Goal: Information Seeking & Learning: Learn about a topic

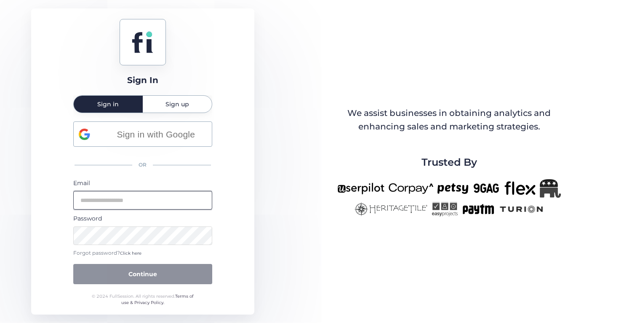
click at [178, 208] on input "email" at bounding box center [142, 200] width 139 height 19
type input "**********"
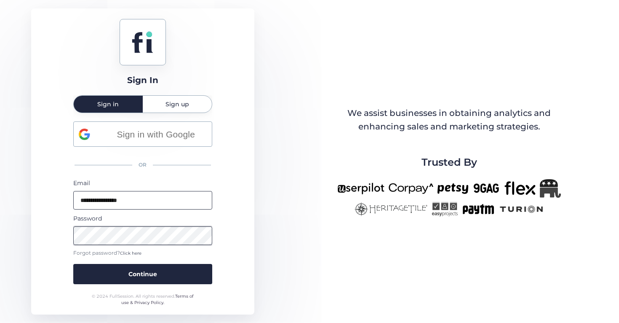
click at [73, 264] on button "Continue" at bounding box center [142, 274] width 139 height 20
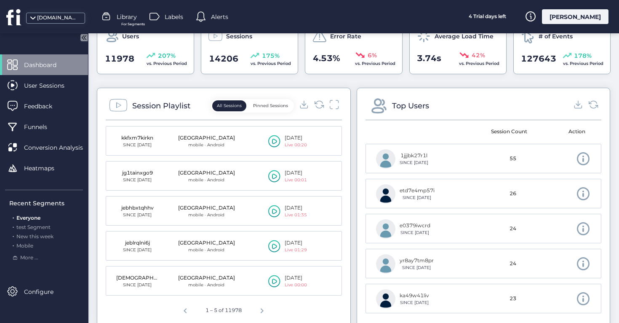
scroll to position [280, 0]
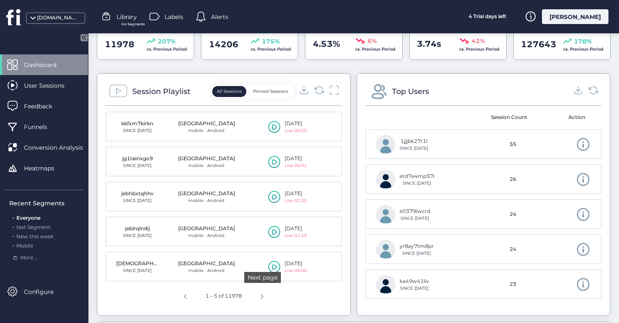
click at [257, 296] on span "Next page" at bounding box center [262, 295] width 20 height 20
click at [270, 299] on span "Next page" at bounding box center [263, 295] width 20 height 20
click at [63, 14] on div "[DOMAIN_NAME]" at bounding box center [58, 18] width 42 height 8
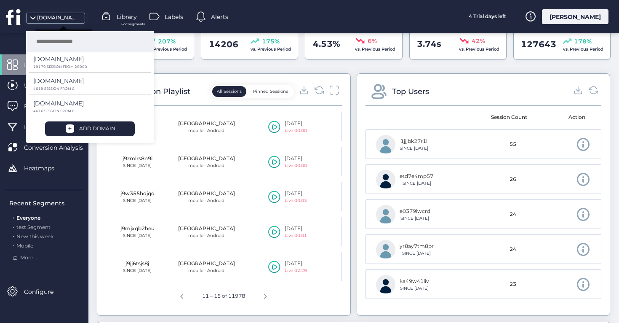
click at [62, 14] on div "[DOMAIN_NAME]" at bounding box center [58, 18] width 42 height 8
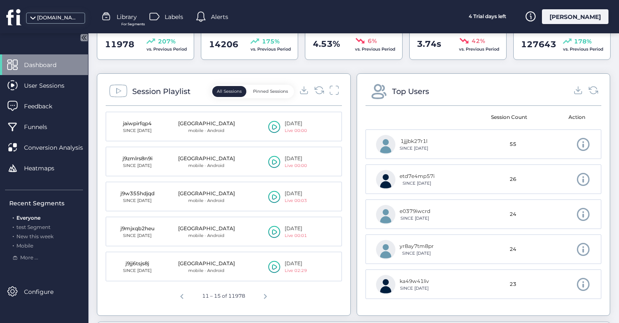
click at [274, 262] on icon at bounding box center [274, 266] width 12 height 13
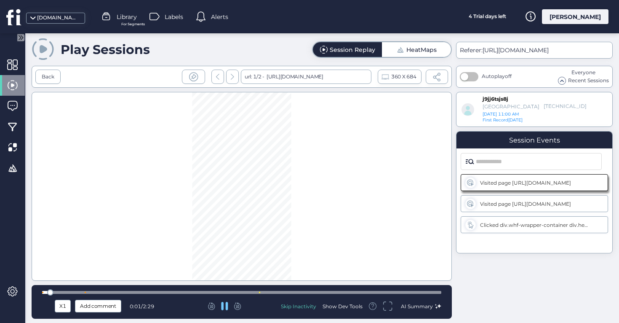
click at [252, 294] on div at bounding box center [241, 292] width 399 height 6
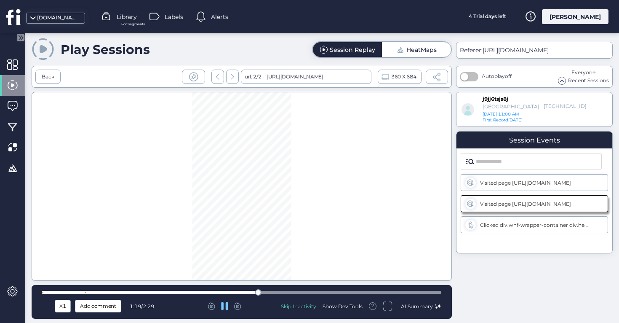
click at [280, 294] on div at bounding box center [241, 292] width 399 height 6
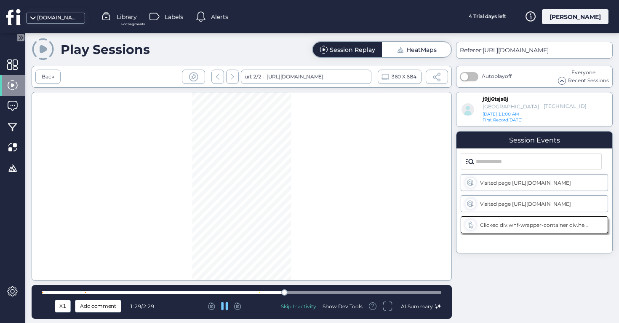
click at [339, 294] on div at bounding box center [241, 292] width 399 height 6
click at [387, 293] on div at bounding box center [241, 292] width 399 height 6
click at [51, 78] on div "Back" at bounding box center [48, 77] width 13 height 8
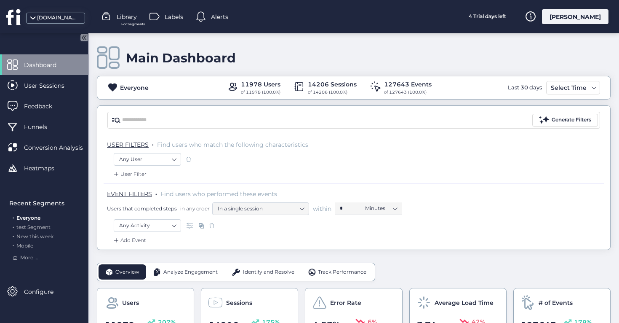
scroll to position [320, 0]
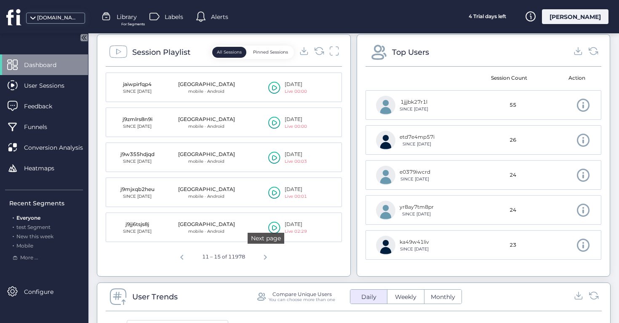
click at [274, 257] on span "Next page" at bounding box center [265, 255] width 20 height 20
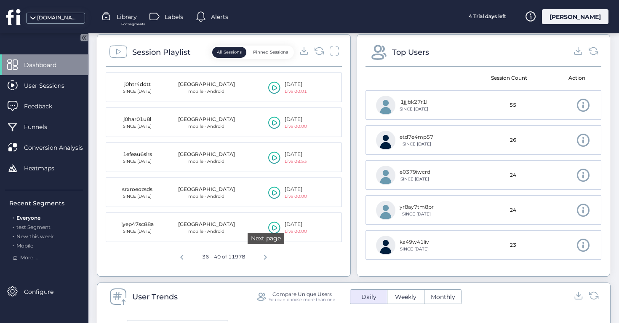
click at [274, 257] on span "Next page" at bounding box center [265, 255] width 20 height 20
click at [277, 189] on icon at bounding box center [274, 192] width 12 height 13
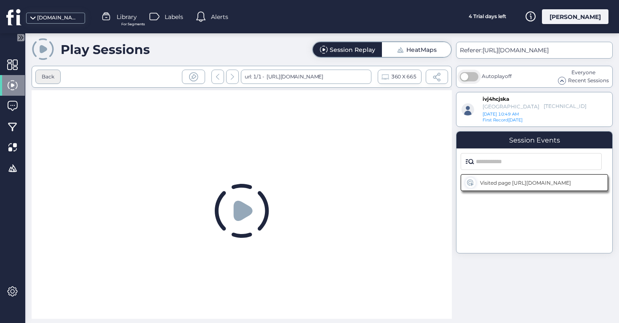
click at [52, 74] on div "Back" at bounding box center [48, 77] width 13 height 8
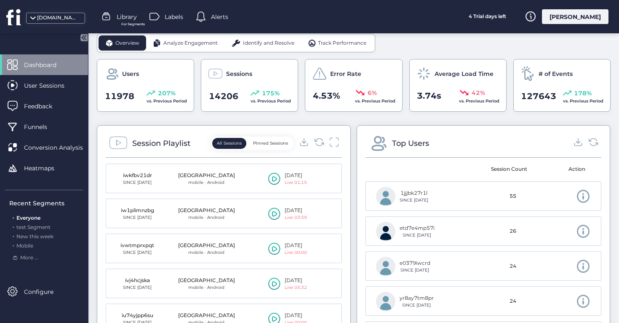
scroll to position [302, 0]
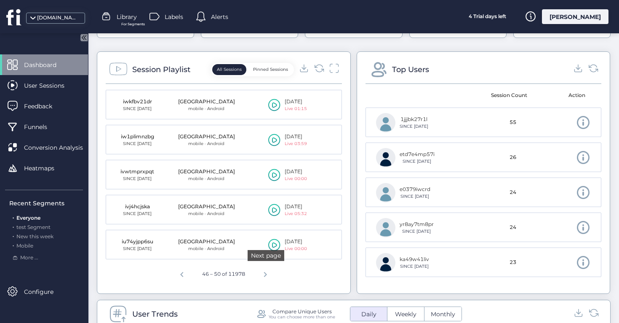
click at [268, 277] on span "Next page" at bounding box center [265, 273] width 20 height 20
click at [272, 208] on icon at bounding box center [274, 209] width 12 height 13
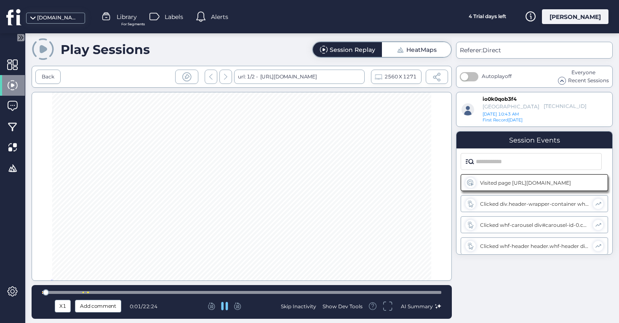
click at [77, 296] on div "X1 Add comment 0:01 / 22:24 Skip Inactivity Show Dev Tools AI Summary" at bounding box center [242, 302] width 420 height 34
click at [79, 294] on div at bounding box center [241, 292] width 399 height 6
click at [86, 293] on div at bounding box center [241, 292] width 399 height 6
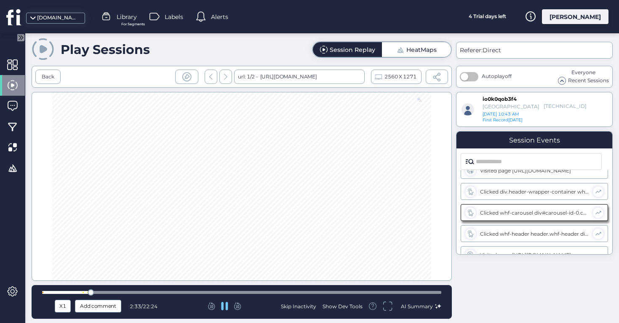
scroll to position [21, 0]
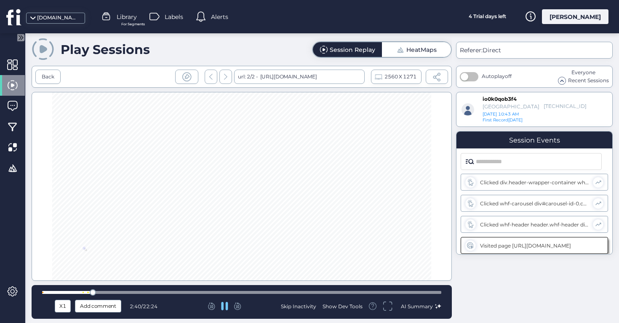
click at [107, 291] on div at bounding box center [241, 292] width 399 height 3
click at [128, 289] on div at bounding box center [241, 292] width 399 height 6
click at [149, 288] on div "X1 Add comment 4:48 / 22:24 Skip Inactivity Show Dev Tools AI Summary" at bounding box center [242, 302] width 420 height 34
click at [170, 293] on div at bounding box center [241, 292] width 399 height 6
click at [284, 294] on div at bounding box center [241, 292] width 399 height 6
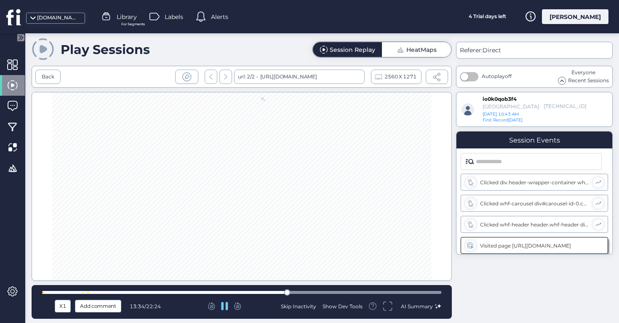
click at [332, 293] on div at bounding box center [241, 292] width 399 height 3
click at [371, 291] on div at bounding box center [241, 292] width 399 height 3
click at [50, 88] on fs-segments-replayer-header "Back url: 2/2 - [URL][DOMAIN_NAME] 2560 X 1271" at bounding box center [242, 76] width 420 height 30
click at [52, 75] on div "Back" at bounding box center [48, 77] width 13 height 8
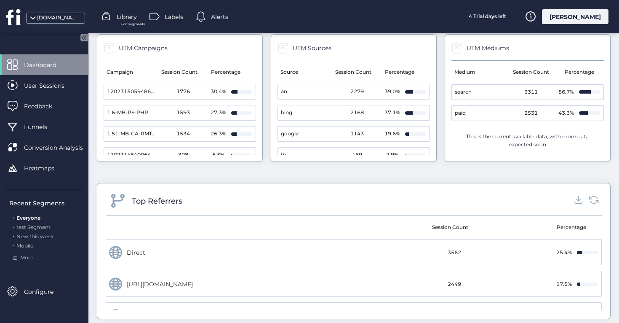
click at [281, 91] on span "an" at bounding box center [284, 92] width 6 height 8
